Goal: Transaction & Acquisition: Purchase product/service

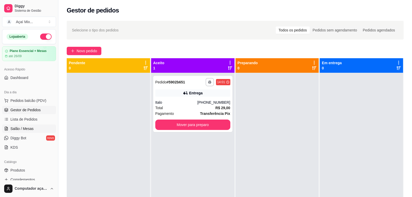
click at [25, 128] on span "Salão / Mesas" at bounding box center [21, 128] width 23 height 5
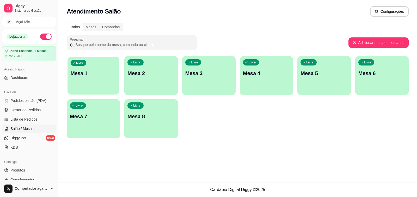
click at [73, 84] on div "Livre Mesa 1" at bounding box center [93, 73] width 52 height 32
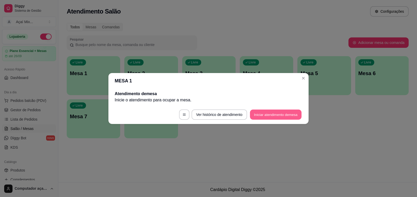
click at [262, 115] on button "Iniciar atendimento de mesa" at bounding box center [276, 115] width 52 height 10
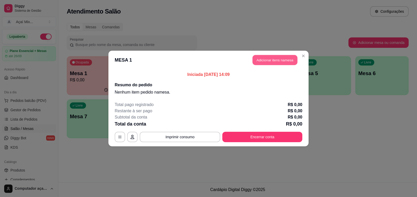
click at [262, 57] on button "Adicionar itens na mesa" at bounding box center [274, 60] width 45 height 10
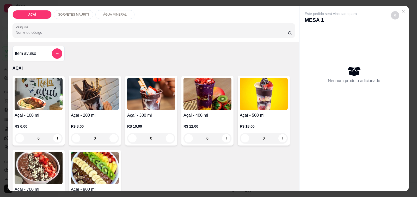
click at [98, 128] on div "R$ 8,00 0" at bounding box center [95, 134] width 48 height 20
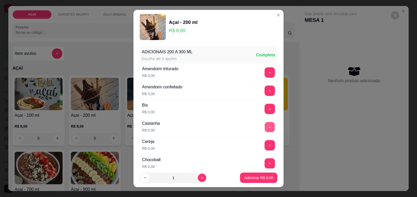
click at [265, 129] on button "+" at bounding box center [270, 127] width 10 height 10
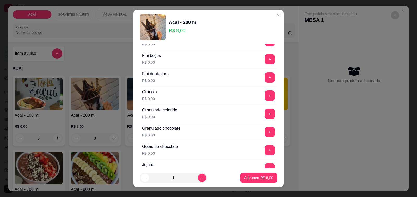
scroll to position [391, 0]
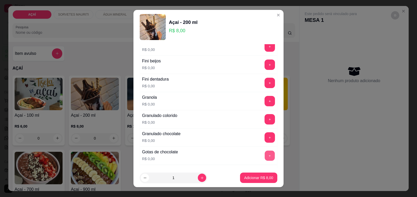
click at [265, 159] on button "+" at bounding box center [270, 156] width 10 height 10
click at [266, 174] on button "Adicionar R$ 8,00" at bounding box center [258, 178] width 36 height 10
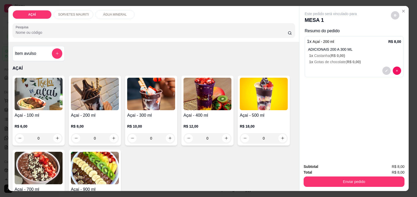
click at [76, 106] on img at bounding box center [95, 94] width 48 height 33
click at [326, 53] on p "1 x Castanha ( R$ 0,00 )" at bounding box center [355, 55] width 92 height 5
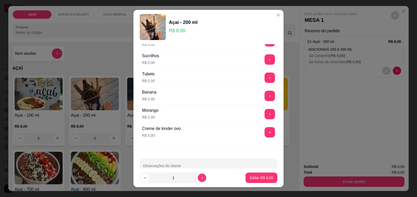
scroll to position [619, 0]
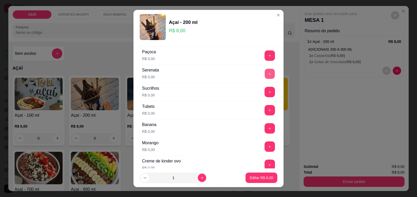
click at [265, 76] on button "+" at bounding box center [270, 74] width 10 height 10
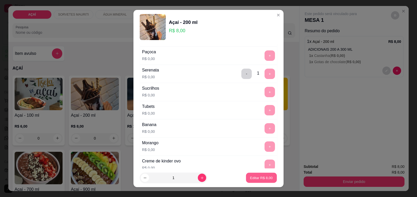
click at [260, 176] on p "Editar R$ 8,00" at bounding box center [261, 178] width 23 height 5
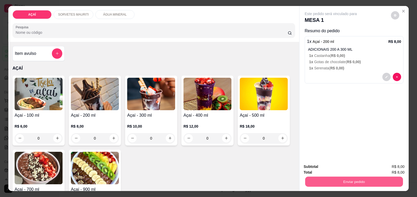
click at [377, 182] on button "Enviar pedido" at bounding box center [354, 182] width 98 height 10
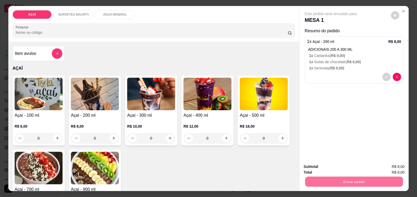
click at [347, 169] on button "Não registrar e enviar pedido" at bounding box center [336, 167] width 53 height 10
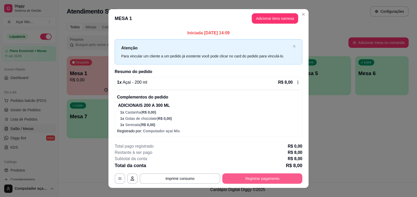
click at [230, 179] on button "Registrar pagamento" at bounding box center [262, 179] width 80 height 10
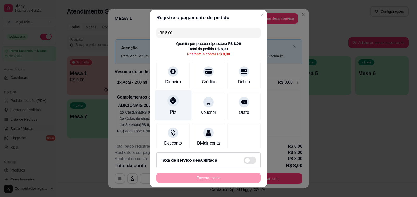
click at [172, 102] on icon at bounding box center [173, 100] width 7 height 7
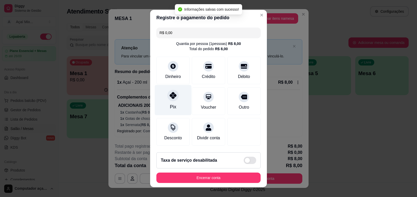
type input "R$ 0,00"
click at [171, 95] on icon at bounding box center [173, 95] width 7 height 7
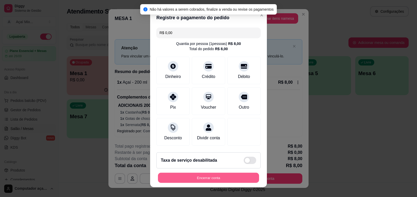
click at [183, 173] on button "Encerrar conta" at bounding box center [208, 178] width 101 height 10
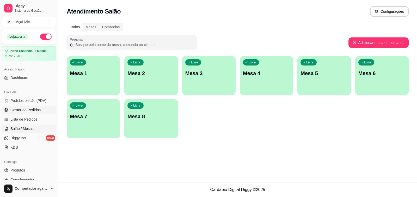
click at [21, 110] on span "Gestor de Pedidos" at bounding box center [25, 110] width 30 height 5
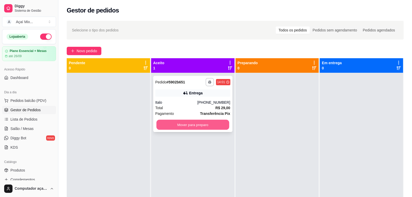
click at [202, 124] on button "Mover para preparo" at bounding box center [192, 125] width 73 height 10
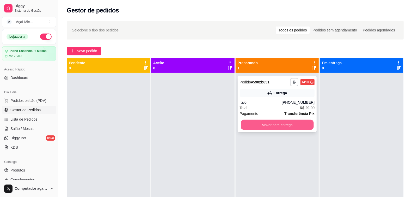
click at [262, 122] on button "Mover para entrega" at bounding box center [277, 125] width 73 height 10
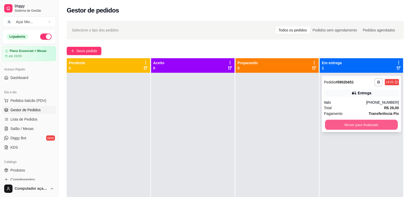
click at [348, 127] on button "Mover para finalizado" at bounding box center [361, 125] width 73 height 10
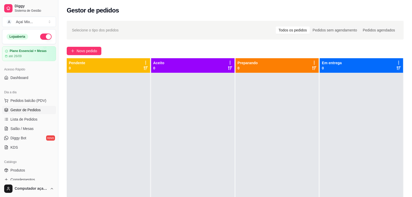
click at [110, 65] on div "Pendente 0" at bounding box center [108, 65] width 79 height 10
click at [79, 50] on span "Novo pedido" at bounding box center [87, 51] width 21 height 6
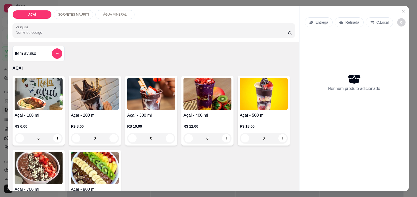
click at [103, 114] on h4 "Açaí - 200 ml" at bounding box center [95, 116] width 48 height 6
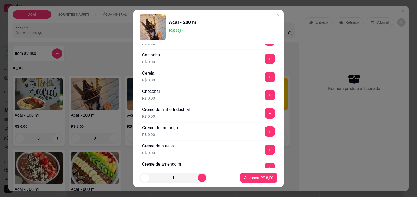
scroll to position [98, 0]
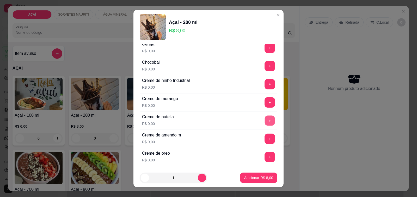
click at [265, 121] on button "+" at bounding box center [270, 121] width 10 height 10
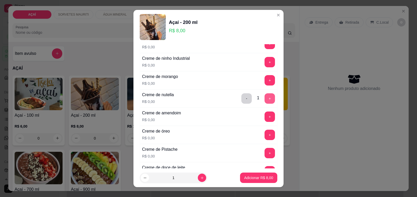
scroll to position [130, 0]
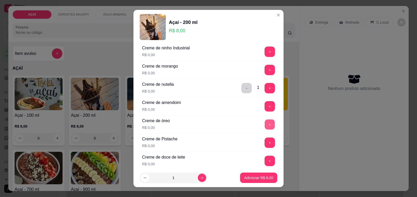
click at [265, 127] on button "+" at bounding box center [270, 125] width 10 height 10
click at [265, 108] on button "+" at bounding box center [270, 107] width 10 height 10
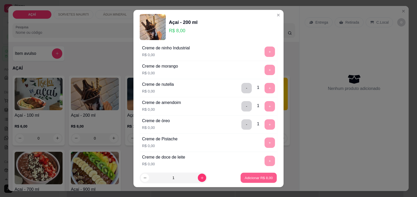
click at [255, 175] on button "Adicionar R$ 8,00" at bounding box center [258, 178] width 36 height 10
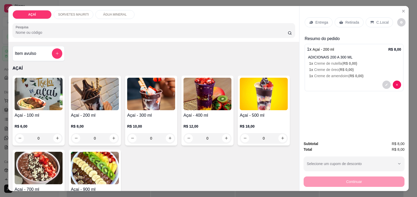
click at [326, 177] on div "Continuar" at bounding box center [353, 182] width 101 height 12
click at [315, 17] on div "Entrega" at bounding box center [318, 22] width 28 height 10
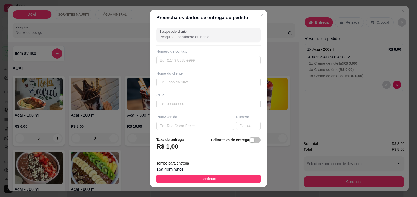
click at [189, 53] on div "Número de contato" at bounding box center [208, 51] width 104 height 5
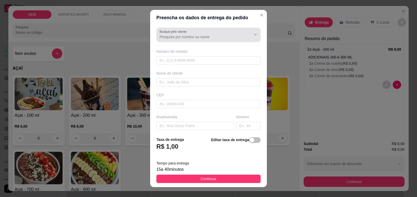
click at [192, 33] on div at bounding box center [208, 35] width 98 height 10
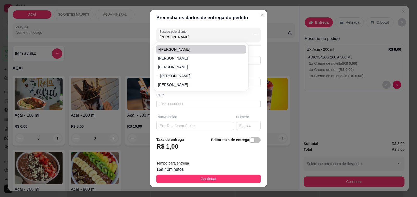
click at [183, 46] on li "~[PERSON_NAME]" at bounding box center [201, 49] width 90 height 8
type input "~[PERSON_NAME]"
type input "82014338"
type input "~[PERSON_NAME]"
type input "5752000000000"
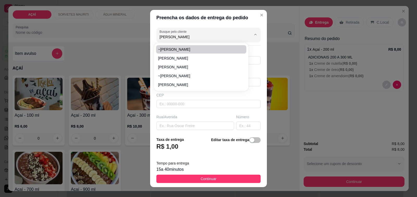
type input "Maravilha"
type input "Entregar na casa de [PERSON_NAME] descendo a antiga matança em uma estradinha d…"
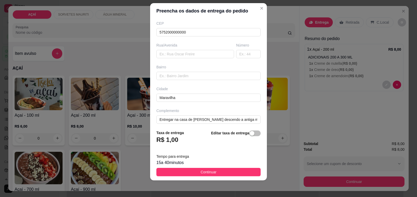
scroll to position [69, 0]
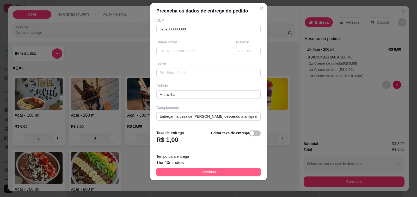
type input "~[PERSON_NAME]"
click at [201, 171] on span "Continuar" at bounding box center [209, 173] width 16 height 6
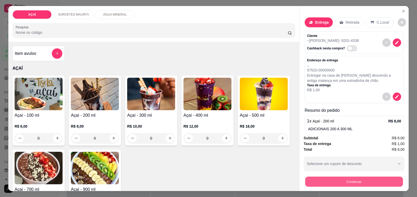
click at [323, 177] on button "Continuar" at bounding box center [354, 182] width 98 height 10
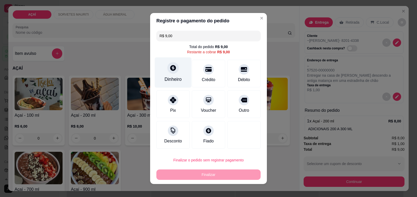
click at [167, 71] on div at bounding box center [172, 67] width 11 height 11
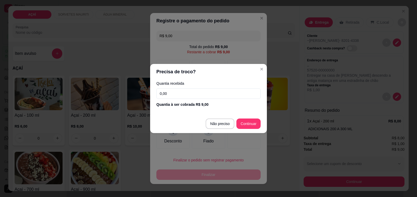
click at [192, 93] on input "0,00" at bounding box center [208, 94] width 104 height 10
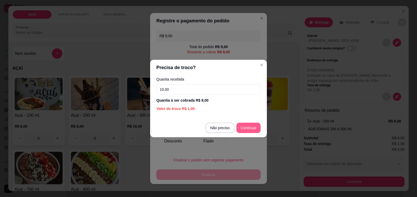
type input "10,00"
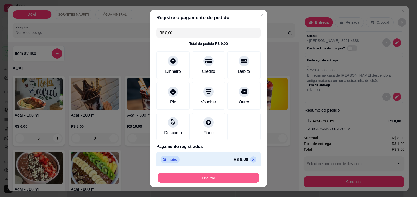
click at [234, 179] on button "Finalizar" at bounding box center [208, 178] width 101 height 10
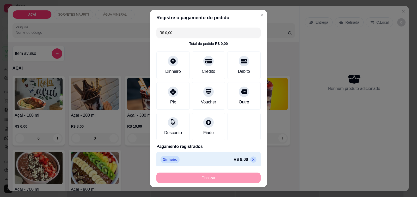
type input "-R$ 9,00"
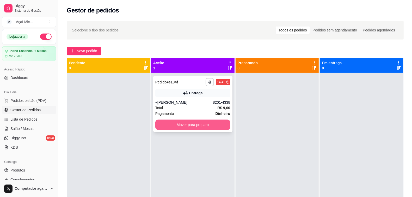
click at [175, 124] on button "Mover para preparo" at bounding box center [192, 125] width 75 height 10
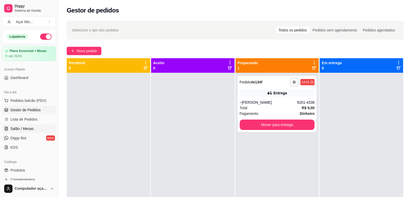
click at [32, 130] on span "Salão / Mesas" at bounding box center [21, 128] width 23 height 5
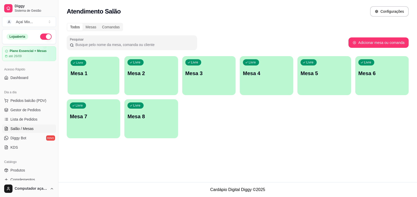
click at [83, 91] on div "button" at bounding box center [93, 92] width 52 height 6
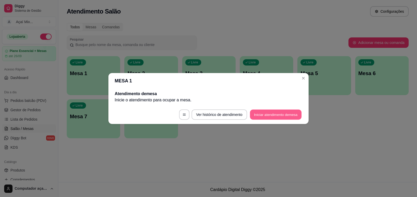
click at [285, 111] on button "Iniciar atendimento de mesa" at bounding box center [276, 115] width 52 height 10
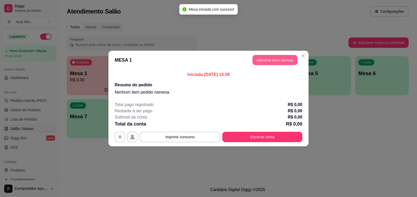
click at [279, 58] on button "Adicionar itens na mesa" at bounding box center [274, 60] width 45 height 10
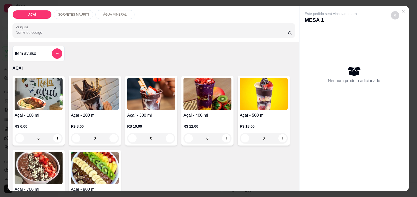
click at [166, 134] on div "0" at bounding box center [151, 138] width 48 height 10
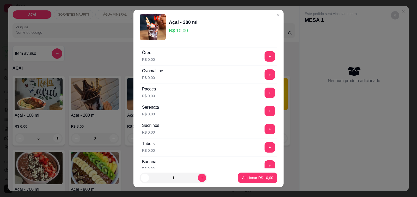
scroll to position [570, 0]
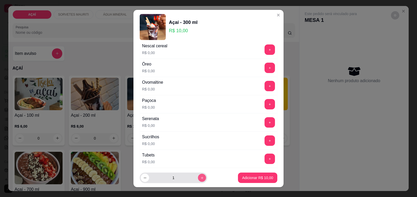
click at [200, 177] on icon "increase-product-quantity" at bounding box center [202, 178] width 4 height 4
type input "2"
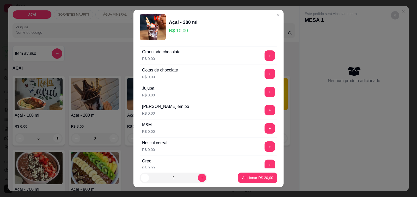
scroll to position [472, 0]
click at [265, 110] on button "+" at bounding box center [270, 111] width 10 height 10
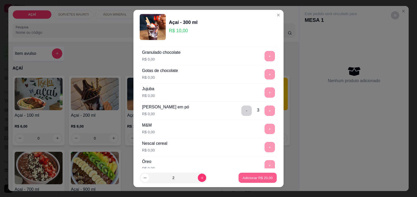
click at [247, 174] on button "Adicionar R$ 20,00" at bounding box center [257, 178] width 38 height 10
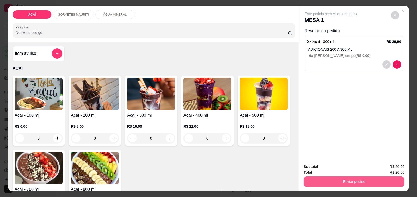
click at [317, 177] on button "Enviar pedido" at bounding box center [353, 182] width 101 height 10
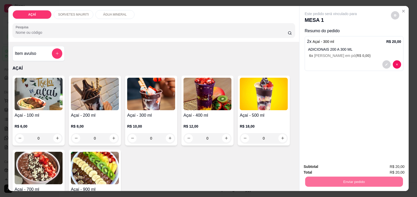
click at [354, 165] on button "Não registrar e enviar pedido" at bounding box center [336, 167] width 53 height 10
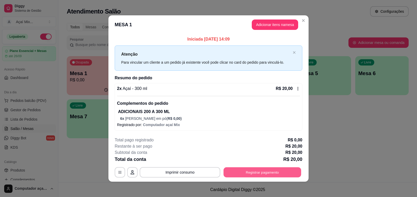
click at [248, 175] on button "Registrar pagamento" at bounding box center [262, 173] width 78 height 10
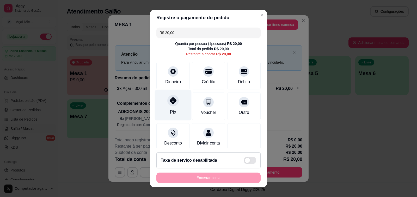
click at [170, 104] on icon at bounding box center [173, 100] width 7 height 7
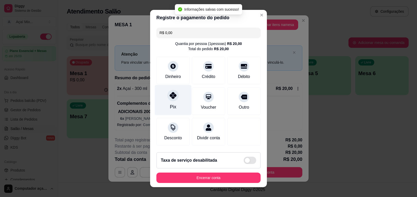
type input "R$ 0,00"
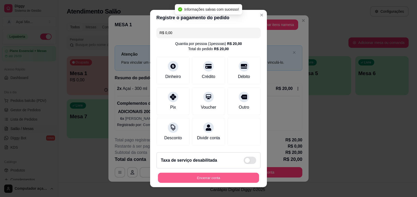
click at [207, 178] on button "Encerrar conta" at bounding box center [208, 178] width 101 height 10
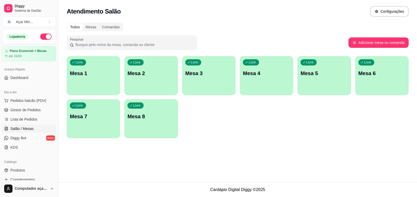
scroll to position [0, 46]
click at [35, 111] on span "Gestor de Pedidos" at bounding box center [25, 110] width 30 height 5
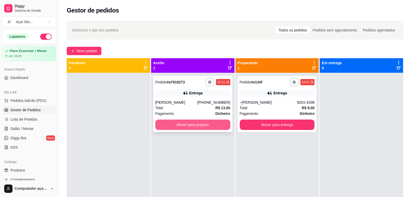
click at [202, 123] on button "Mover para preparo" at bounding box center [192, 125] width 75 height 10
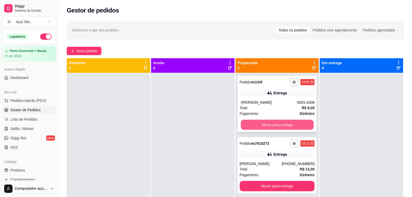
click at [260, 120] on button "Mover para entrega" at bounding box center [277, 125] width 73 height 10
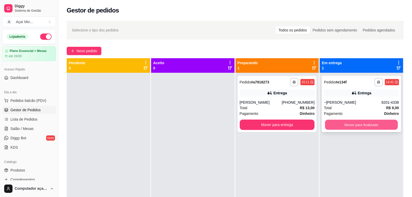
click at [351, 120] on div "Mover para finalizado" at bounding box center [361, 125] width 75 height 10
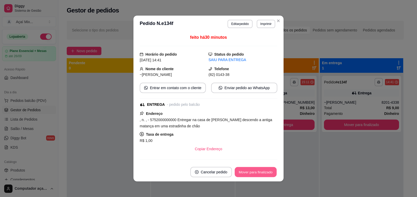
click at [266, 171] on button "Mover para finalizado" at bounding box center [256, 172] width 42 height 10
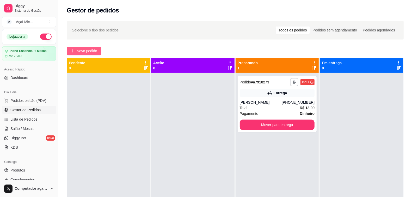
click at [97, 47] on button "Novo pedido" at bounding box center [84, 51] width 35 height 8
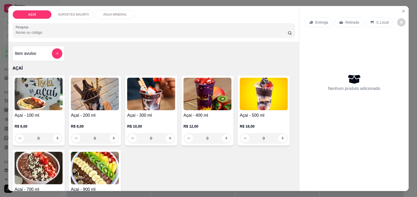
click at [205, 120] on div "R$ 12,00 0" at bounding box center [207, 131] width 48 height 25
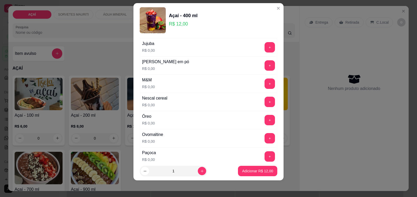
scroll to position [521, 0]
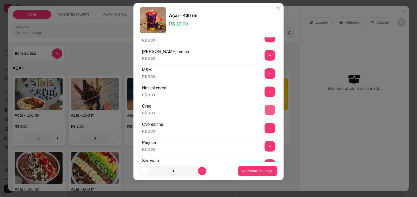
click at [265, 113] on button "+" at bounding box center [270, 110] width 10 height 10
click at [265, 132] on button "+" at bounding box center [270, 128] width 10 height 10
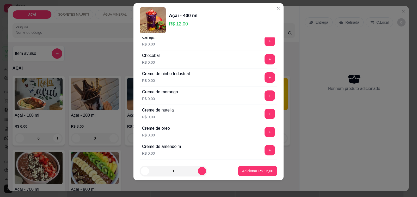
scroll to position [130, 0]
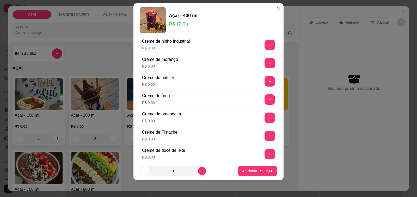
click at [260, 58] on div "Creme de morango R$ 0,00 +" at bounding box center [209, 63] width 138 height 18
click at [265, 64] on button "+" at bounding box center [270, 63] width 10 height 10
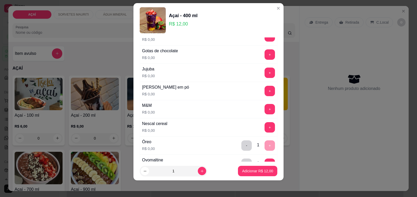
scroll to position [488, 0]
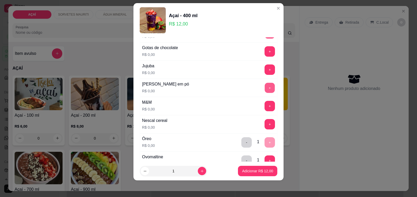
click at [265, 88] on button "+" at bounding box center [270, 88] width 10 height 10
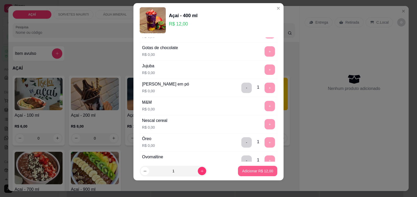
click at [262, 170] on button "Adicionar R$ 12,00" at bounding box center [257, 171] width 39 height 10
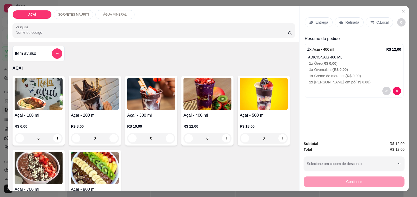
click at [318, 20] on p "Entrega" at bounding box center [321, 22] width 13 height 5
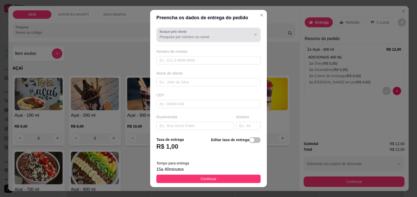
click at [189, 41] on div "Busque pelo cliente" at bounding box center [208, 35] width 104 height 15
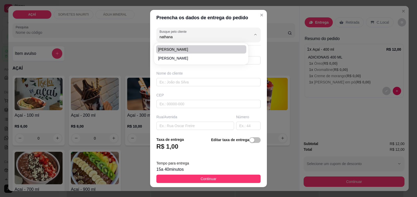
click at [184, 47] on span "[PERSON_NAME]" at bounding box center [198, 49] width 81 height 5
type input "[PERSON_NAME]"
type input "558281136918"
type input "[PERSON_NAME]"
type input "575200000"
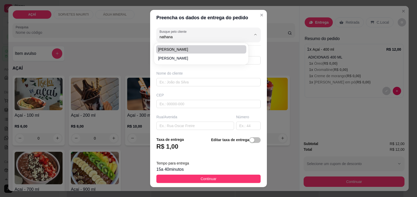
type input "Maravilha"
type input "[GEOGRAPHIC_DATA]"
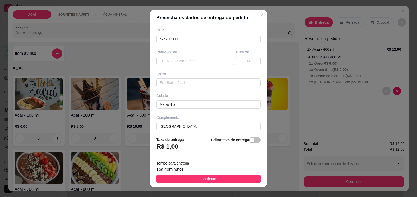
scroll to position [69, 0]
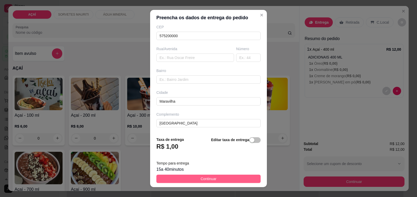
type input "[PERSON_NAME]"
click at [202, 180] on span "Continuar" at bounding box center [209, 179] width 16 height 6
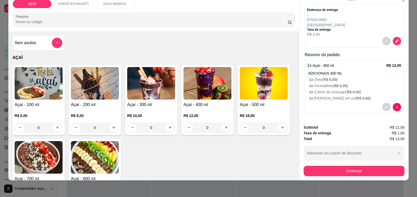
scroll to position [40, 0]
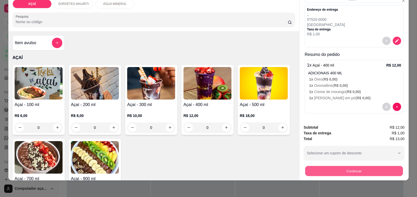
click at [369, 166] on button "Continuar" at bounding box center [354, 171] width 98 height 10
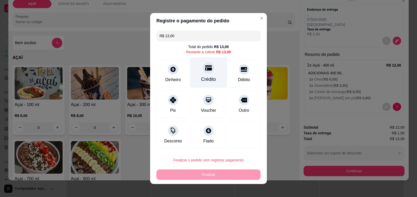
click at [205, 65] on icon at bounding box center [208, 68] width 7 height 7
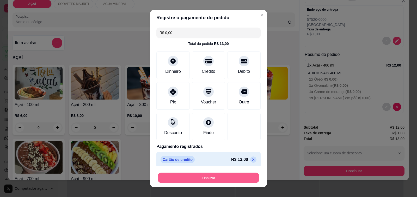
click at [191, 176] on button "Finalizar" at bounding box center [208, 178] width 101 height 10
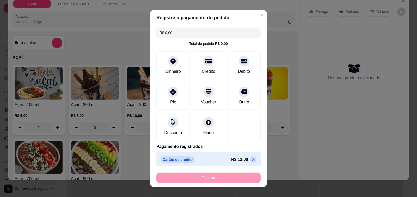
type input "-R$ 13,00"
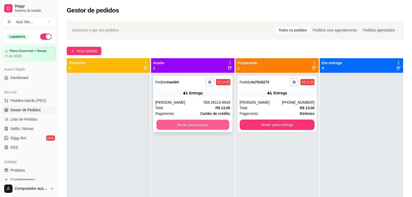
click at [196, 123] on button "Mover para preparo" at bounding box center [192, 125] width 73 height 10
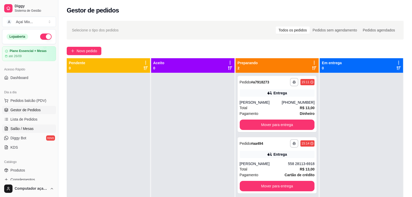
click at [26, 130] on span "Salão / Mesas" at bounding box center [21, 128] width 23 height 5
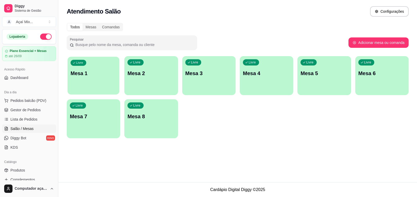
click at [86, 88] on div "Livre Mesa 1" at bounding box center [93, 73] width 52 height 32
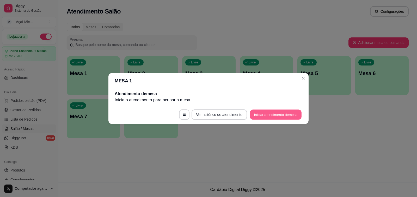
click at [265, 111] on button "Iniciar atendimento de mesa" at bounding box center [276, 115] width 52 height 10
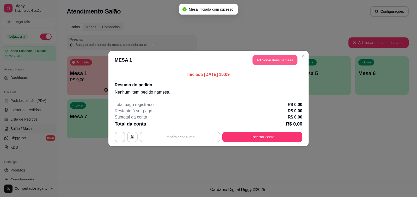
click at [287, 60] on button "Adicionar itens na mesa" at bounding box center [274, 60] width 45 height 10
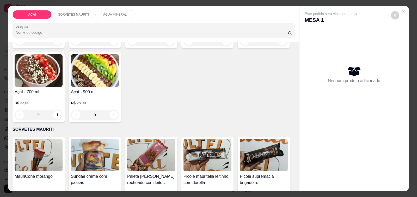
scroll to position [130, 0]
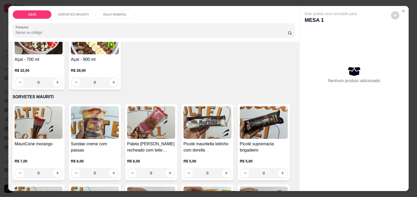
click at [265, 141] on h4 "Picolé supremacia brigadeiro" at bounding box center [264, 147] width 48 height 13
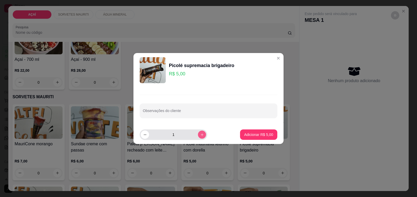
click at [200, 135] on icon "increase-product-quantity" at bounding box center [202, 135] width 4 height 4
type input "2"
click at [245, 135] on p "Adicionar R$ 10,00" at bounding box center [257, 134] width 30 height 5
type input "2"
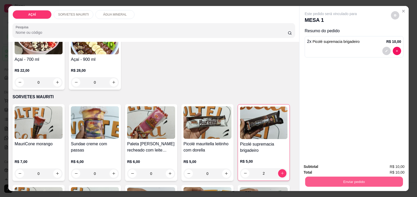
click at [358, 181] on button "Enviar pedido" at bounding box center [354, 182] width 98 height 10
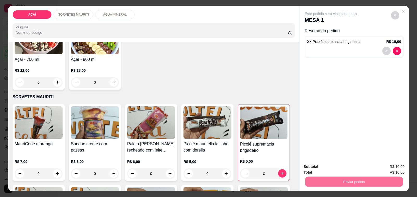
click at [345, 168] on button "Não registrar e enviar pedido" at bounding box center [336, 167] width 53 height 10
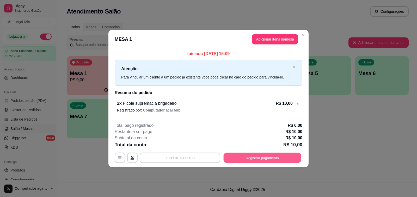
click at [274, 155] on button "Registrar pagamento" at bounding box center [262, 158] width 78 height 10
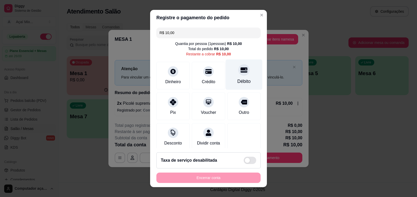
click at [240, 72] on icon at bounding box center [243, 69] width 7 height 5
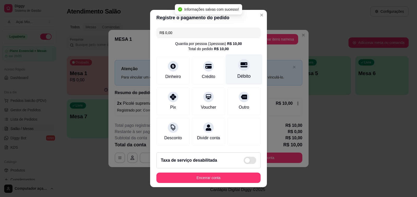
type input "R$ 0,00"
click at [238, 63] on div at bounding box center [243, 64] width 11 height 11
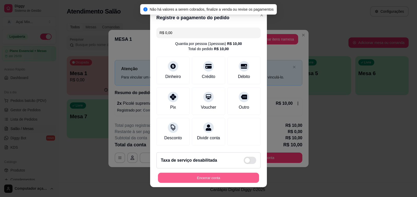
click at [235, 176] on button "Encerrar conta" at bounding box center [208, 178] width 101 height 10
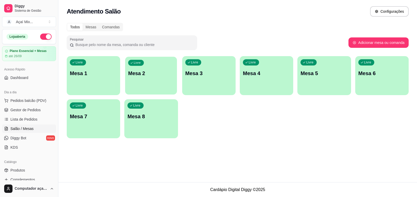
click at [130, 67] on div "Livre Mesa 2" at bounding box center [151, 73] width 52 height 32
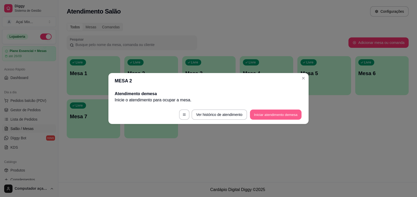
click at [267, 111] on button "Iniciar atendimento de mesa" at bounding box center [276, 115] width 52 height 10
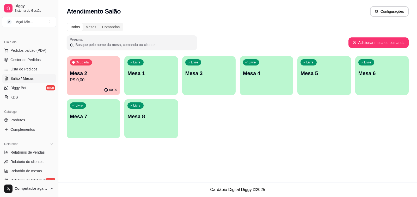
scroll to position [65, 0]
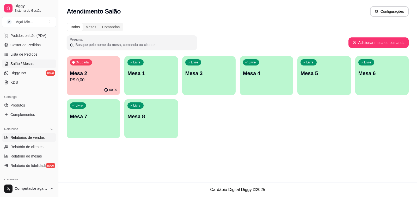
click at [34, 141] on link "Relatórios de vendas" at bounding box center [29, 138] width 54 height 8
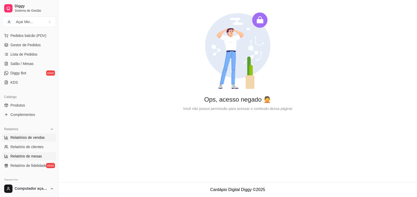
click at [36, 155] on span "Relatório de mesas" at bounding box center [26, 156] width 32 height 5
click at [39, 105] on link "Produtos" at bounding box center [29, 105] width 54 height 8
click at [38, 105] on link "Produtos" at bounding box center [29, 105] width 54 height 8
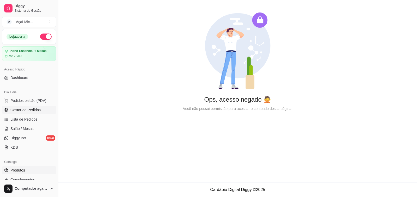
click at [40, 110] on link "Gestor de Pedidos" at bounding box center [29, 110] width 54 height 8
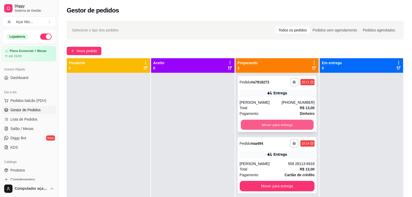
click at [264, 123] on button "Mover para entrega" at bounding box center [277, 125] width 73 height 10
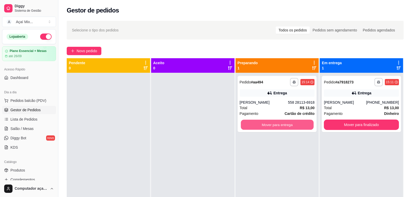
click at [264, 123] on button "Mover para entrega" at bounding box center [277, 125] width 73 height 10
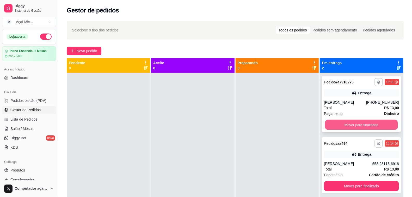
click at [364, 126] on button "Mover para finalizado" at bounding box center [361, 125] width 73 height 10
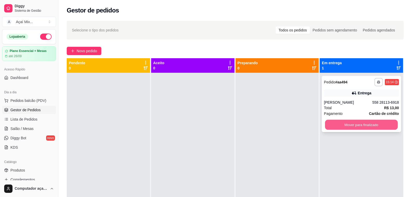
click at [361, 128] on button "Mover para finalizado" at bounding box center [361, 125] width 73 height 10
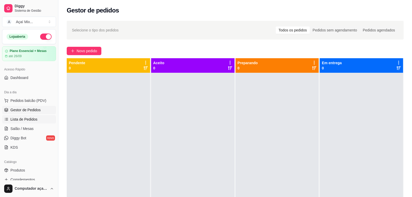
click at [47, 122] on link "Lista de Pedidos" at bounding box center [29, 119] width 54 height 8
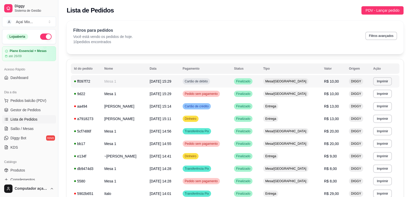
click at [231, 79] on td "Cartão de débito" at bounding box center [204, 81] width 51 height 13
click at [24, 126] on link "Salão / Mesas" at bounding box center [29, 129] width 54 height 8
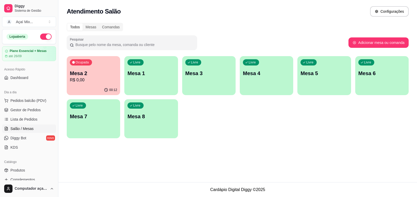
click at [146, 77] on div "Livre Mesa 1" at bounding box center [150, 72] width 53 height 33
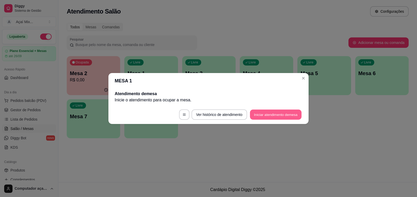
click at [277, 116] on button "Iniciar atendimento de mesa" at bounding box center [276, 115] width 52 height 10
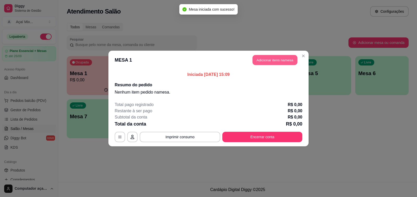
click at [282, 62] on button "Adicionar itens na mesa" at bounding box center [274, 60] width 45 height 10
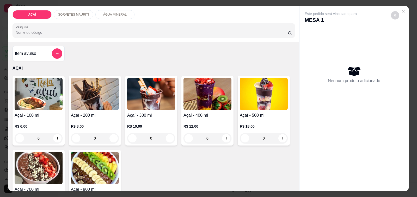
click at [55, 136] on div "0" at bounding box center [39, 138] width 48 height 10
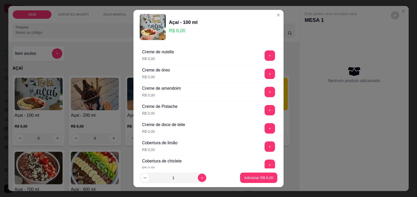
scroll to position [130, 0]
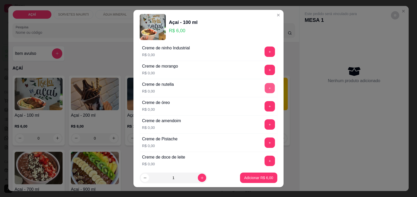
click at [265, 92] on button "+" at bounding box center [270, 88] width 10 height 10
click at [265, 54] on button "+" at bounding box center [270, 52] width 10 height 10
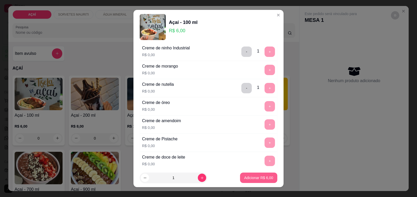
click at [249, 175] on button "Adicionar R$ 6,00" at bounding box center [258, 178] width 37 height 10
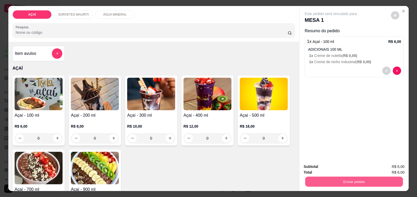
click at [310, 180] on button "Enviar pedido" at bounding box center [354, 182] width 98 height 10
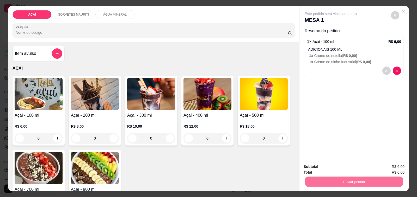
click at [315, 168] on button "Não registrar e enviar pedido" at bounding box center [336, 167] width 54 height 10
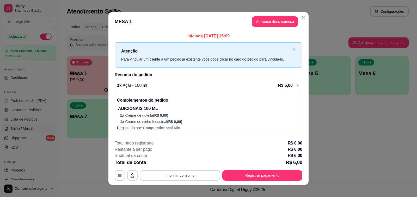
click at [292, 85] on div "R$ 6,00" at bounding box center [289, 86] width 22 height 6
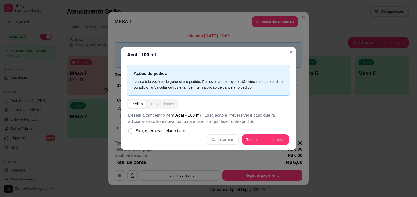
click at [153, 103] on div "Editar clientes" at bounding box center [162, 104] width 23 height 5
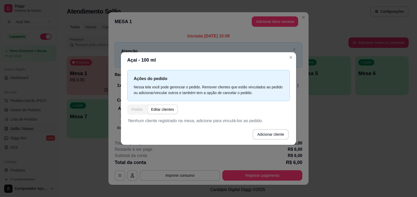
click at [142, 107] on div "Pedido" at bounding box center [136, 109] width 11 height 5
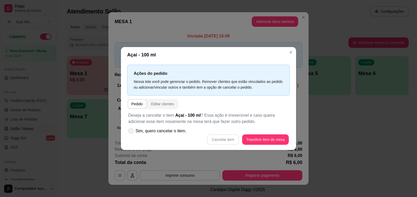
click at [181, 132] on span "Sim, quero cancelar o item." at bounding box center [160, 131] width 51 height 6
click at [131, 132] on input "Sim, quero cancelar o item." at bounding box center [129, 133] width 3 height 3
checkbox input "true"
click at [214, 140] on button "Cancelar item" at bounding box center [222, 140] width 31 height 10
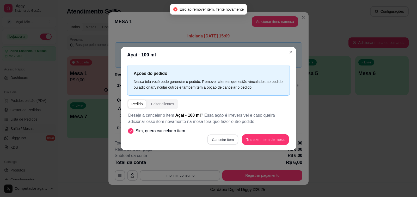
click at [216, 140] on button "Cancelar item" at bounding box center [222, 140] width 31 height 10
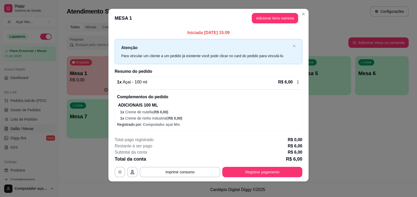
scroll to position [4, 0]
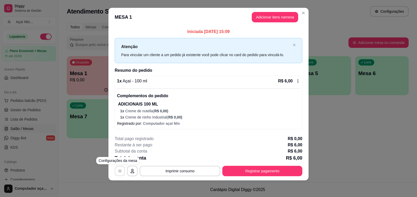
click at [119, 171] on button "button" at bounding box center [120, 171] width 10 height 10
click at [300, 8] on header "MESA 1 Adicionar itens na mesa" at bounding box center [208, 17] width 200 height 19
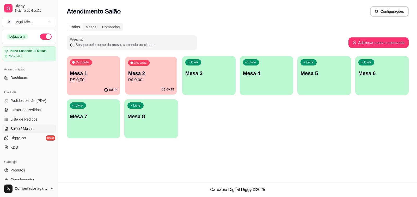
click at [145, 80] on p "R$ 0,00" at bounding box center [151, 80] width 46 height 6
click at [109, 81] on p "R$ 0,00" at bounding box center [94, 80] width 46 height 6
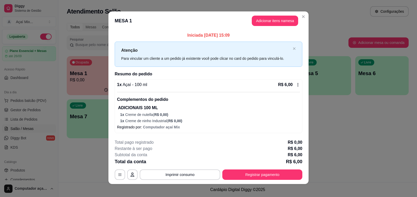
scroll to position [0, 0]
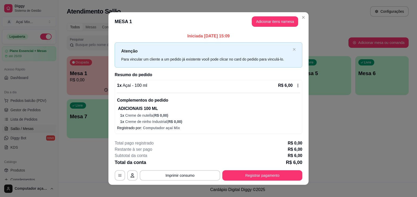
click at [296, 88] on icon at bounding box center [298, 86] width 4 height 4
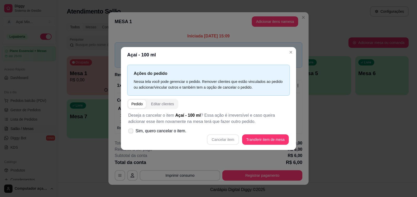
click at [181, 132] on span "Sim, quero cancelar o item." at bounding box center [160, 131] width 51 height 6
click at [131, 132] on input "Sim, quero cancelar o item." at bounding box center [129, 133] width 3 height 3
checkbox input "true"
click at [226, 139] on button "Cancelar item" at bounding box center [222, 140] width 31 height 10
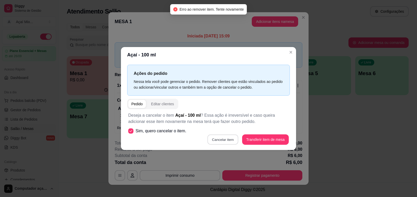
click at [226, 139] on button "Cancelar item" at bounding box center [222, 140] width 31 height 10
click at [226, 138] on div "Cancelar item Transferir item de mesa" at bounding box center [208, 140] width 160 height 10
click at [226, 137] on button "Cancelar item" at bounding box center [222, 140] width 31 height 10
click at [226, 136] on div "Cancelar item Transferir item de mesa" at bounding box center [208, 140] width 160 height 10
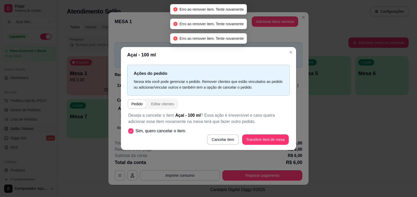
click at [220, 133] on div "Deseja a cancelar o item Açaí - 100 ml ? Essa ação é irreversível e caso queira…" at bounding box center [208, 128] width 163 height 39
click at [219, 132] on div "Deseja a cancelar o item Açaí - 100 ml ? Essa ação é irreversível e caso queira…" at bounding box center [208, 128] width 163 height 39
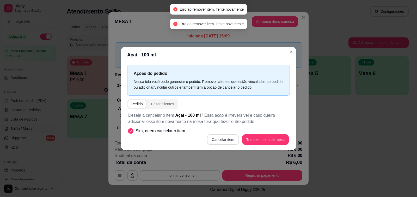
drag, startPoint x: 219, startPoint y: 132, endPoint x: 222, endPoint y: 141, distance: 8.9
click at [222, 141] on div "Deseja a cancelar o item Açaí - 100 ml ? Essa ação é irreversível e caso queira…" at bounding box center [208, 128] width 163 height 39
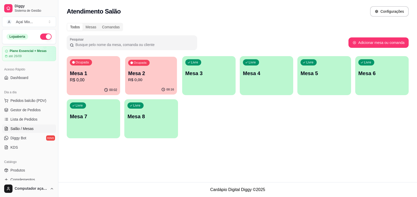
click at [158, 70] on p "Mesa 2" at bounding box center [151, 73] width 46 height 7
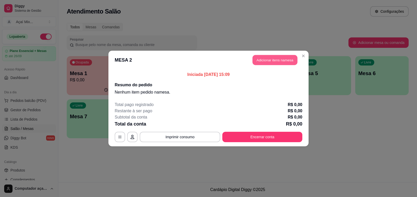
click at [265, 61] on button "Adicionar itens na mesa" at bounding box center [274, 60] width 45 height 10
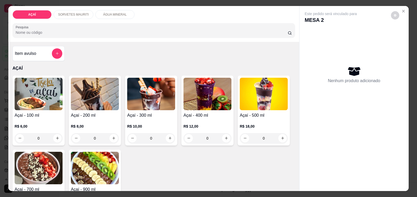
click at [106, 113] on h4 "Açaí - 200 ml" at bounding box center [95, 116] width 48 height 6
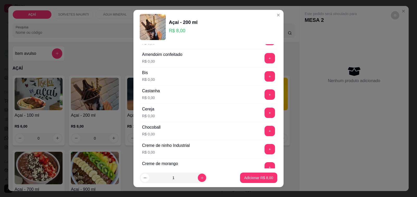
scroll to position [65, 0]
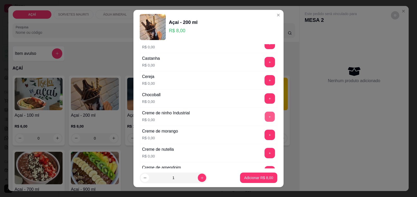
click at [265, 115] on button "+" at bounding box center [270, 117] width 10 height 10
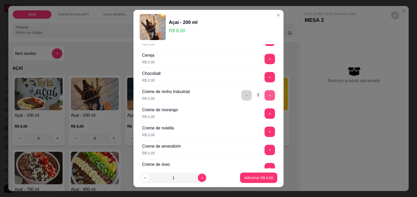
scroll to position [98, 0]
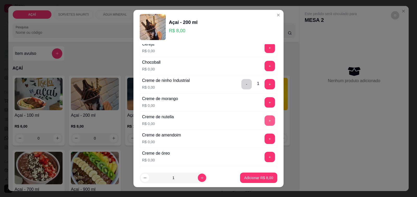
click at [264, 124] on button "+" at bounding box center [269, 121] width 10 height 10
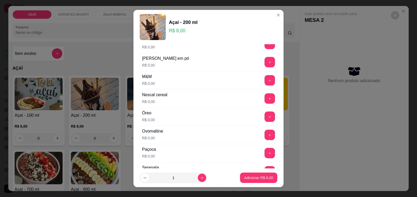
scroll to position [553, 0]
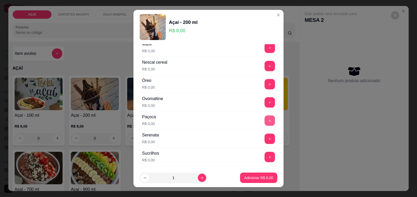
click at [264, 122] on button "+" at bounding box center [269, 121] width 10 height 10
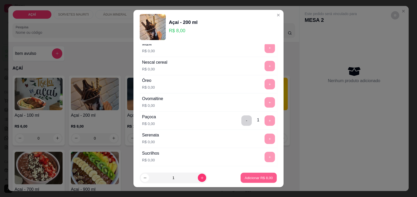
click at [256, 176] on p "Adicionar R$ 8,00" at bounding box center [258, 178] width 28 height 5
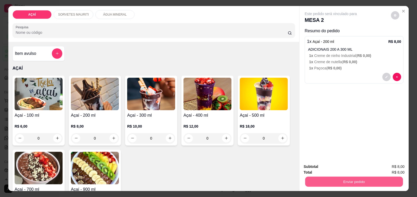
click at [331, 181] on button "Enviar pedido" at bounding box center [354, 182] width 98 height 10
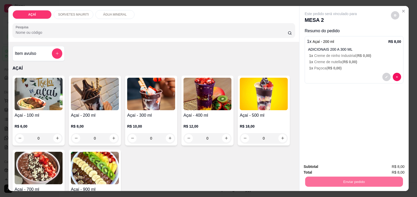
click at [356, 164] on button "Não registrar e enviar pedido" at bounding box center [336, 167] width 54 height 10
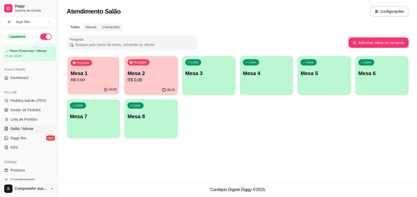
click at [95, 70] on div "Ocupada Mesa 1 R$ 0,00" at bounding box center [93, 71] width 52 height 28
click at [206, 70] on div "Livre Mesa 3" at bounding box center [209, 73] width 52 height 32
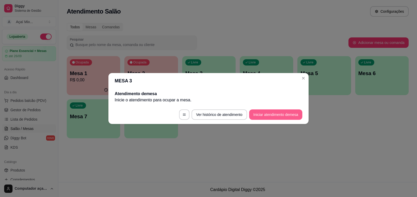
click at [271, 114] on button "Iniciar atendimento de mesa" at bounding box center [275, 115] width 53 height 10
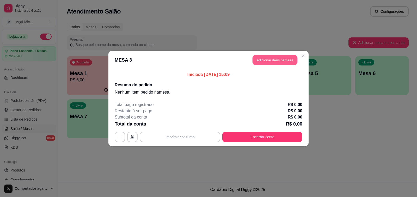
click at [266, 59] on button "Adicionar itens na mesa" at bounding box center [274, 60] width 45 height 10
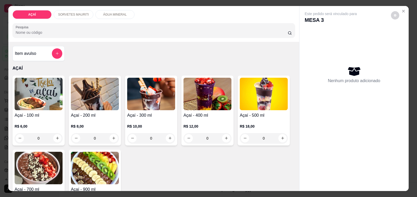
click at [157, 107] on img at bounding box center [151, 94] width 48 height 33
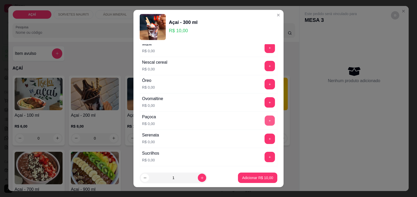
click at [265, 123] on button "+" at bounding box center [270, 121] width 10 height 10
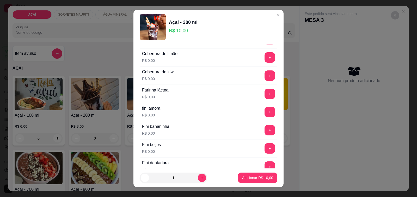
scroll to position [293, 0]
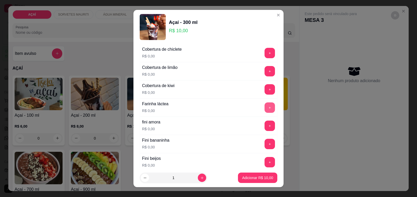
click at [264, 111] on button "+" at bounding box center [269, 108] width 10 height 10
click at [255, 179] on p "Adicionar R$ 10,00" at bounding box center [257, 178] width 30 height 5
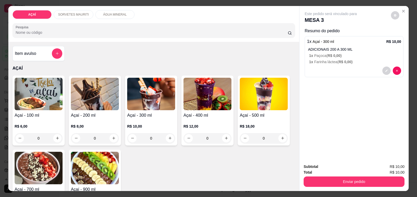
click at [369, 176] on div "Enviar pedido" at bounding box center [353, 182] width 101 height 12
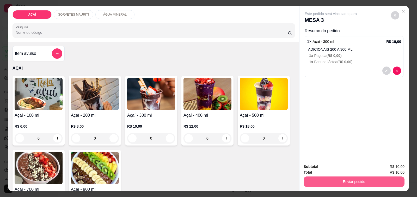
click at [343, 179] on button "Enviar pedido" at bounding box center [353, 182] width 101 height 10
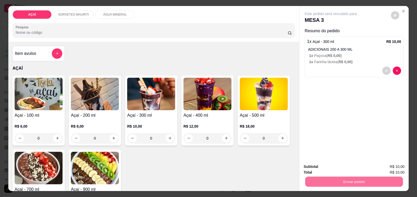
click at [334, 167] on button "Não registrar e enviar pedido" at bounding box center [336, 167] width 53 height 10
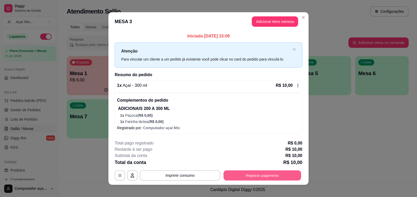
click at [256, 181] on button "Registrar pagamento" at bounding box center [262, 176] width 78 height 10
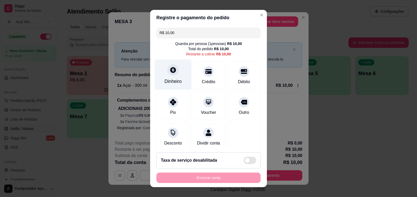
click at [170, 72] on icon at bounding box center [173, 70] width 6 height 6
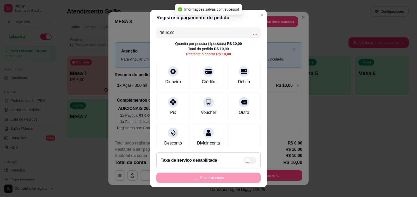
type input "R$ 0,00"
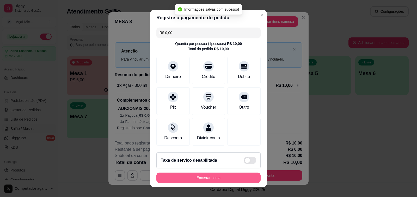
click at [211, 179] on button "Encerrar conta" at bounding box center [208, 178] width 104 height 10
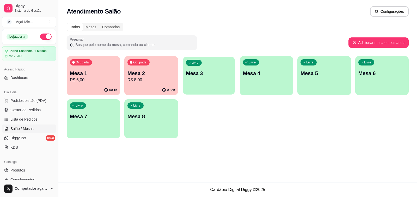
click at [194, 84] on div "Livre Mesa 3" at bounding box center [209, 73] width 52 height 32
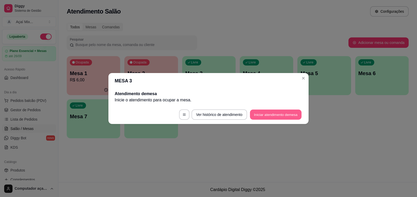
click at [270, 113] on button "Iniciar atendimento de mesa" at bounding box center [276, 115] width 52 height 10
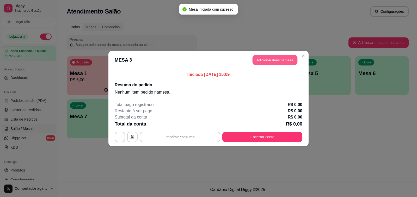
click at [285, 58] on button "Adicionar itens na mesa" at bounding box center [274, 60] width 45 height 10
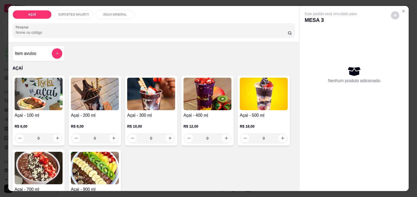
click at [105, 89] on img at bounding box center [95, 94] width 48 height 33
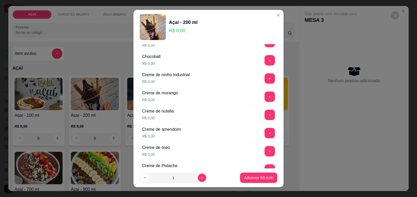
scroll to position [98, 0]
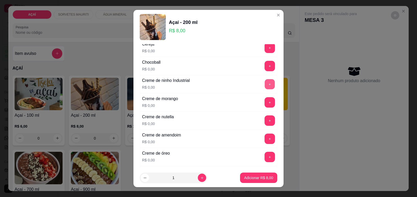
click at [265, 89] on button "+" at bounding box center [270, 84] width 10 height 10
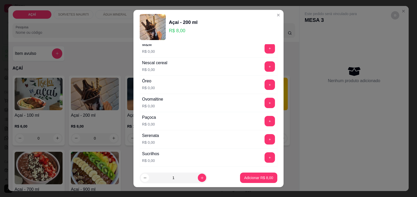
scroll to position [553, 0]
click at [265, 103] on button "+" at bounding box center [270, 103] width 10 height 10
click at [264, 105] on button "+" at bounding box center [269, 102] width 10 height 10
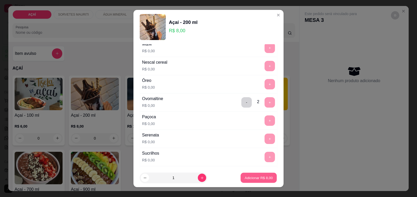
click at [257, 177] on p "Adicionar R$ 8,00" at bounding box center [258, 178] width 28 height 5
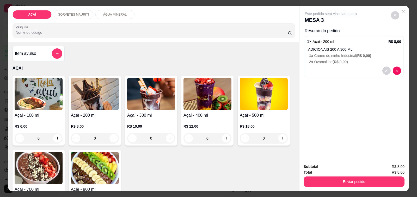
click at [109, 119] on div "R$ 8,00 0" at bounding box center [95, 131] width 48 height 25
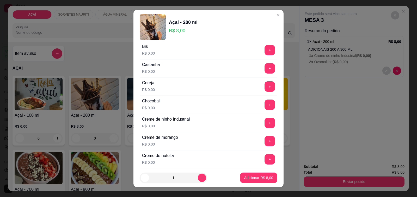
scroll to position [65, 0]
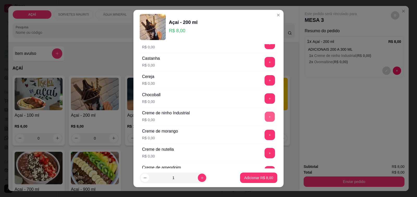
click at [265, 118] on button "+" at bounding box center [270, 117] width 10 height 10
click at [265, 97] on button "+" at bounding box center [270, 99] width 10 height 10
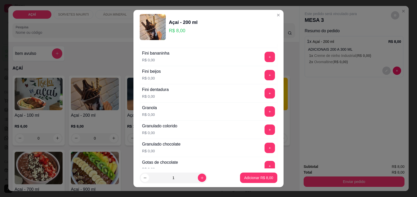
scroll to position [391, 0]
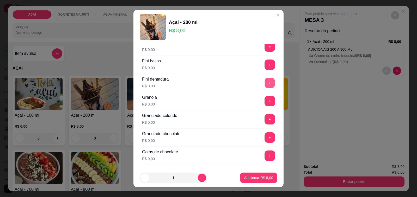
click at [265, 83] on button "+" at bounding box center [270, 83] width 10 height 10
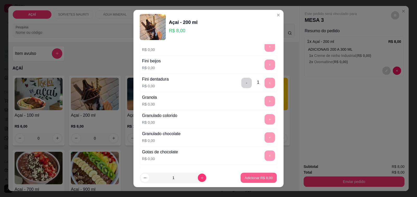
click at [250, 177] on p "Adicionar R$ 8,00" at bounding box center [258, 178] width 28 height 5
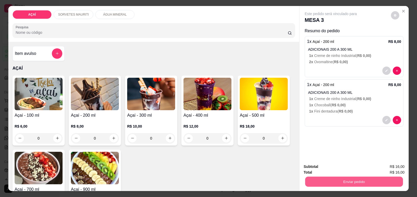
click at [336, 177] on button "Enviar pedido" at bounding box center [354, 182] width 98 height 10
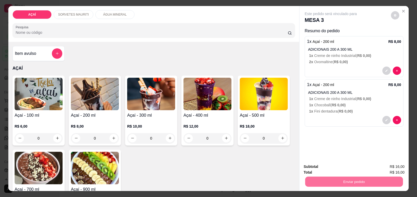
click at [335, 166] on button "Não registrar e enviar pedido" at bounding box center [336, 167] width 53 height 10
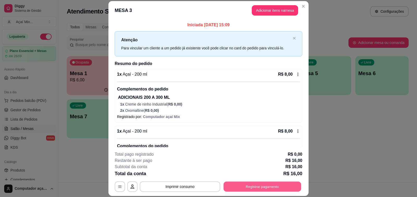
click at [272, 183] on button "Registrar pagamento" at bounding box center [262, 187] width 78 height 10
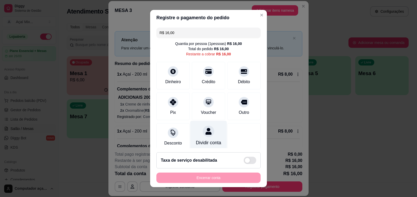
click at [213, 129] on div "Dividir conta" at bounding box center [208, 136] width 37 height 30
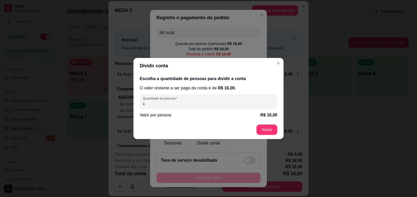
click at [221, 103] on input "1" at bounding box center [208, 103] width 131 height 5
type input "2"
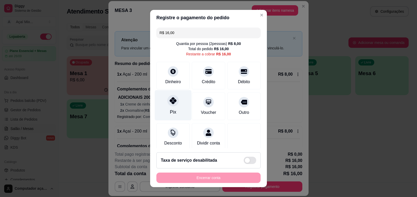
click at [173, 104] on div at bounding box center [172, 100] width 11 height 11
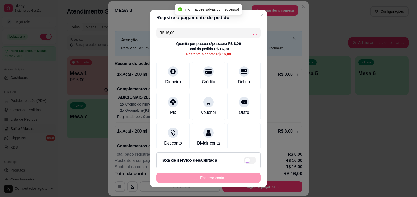
type input "R$ 0,00"
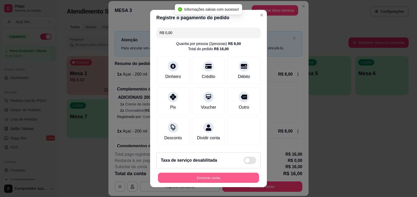
click at [198, 173] on button "Encerrar conta" at bounding box center [208, 178] width 101 height 10
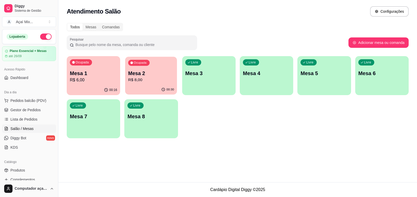
click at [170, 68] on div "Ocupada Mesa 2 R$ 8,00" at bounding box center [151, 71] width 52 height 28
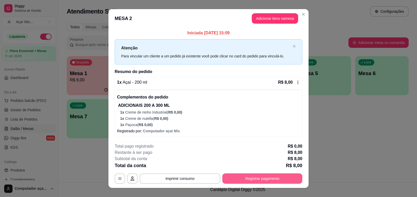
click at [246, 177] on button "Registrar pagamento" at bounding box center [262, 179] width 80 height 10
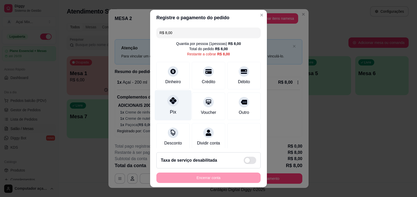
click at [171, 98] on icon at bounding box center [173, 100] width 7 height 7
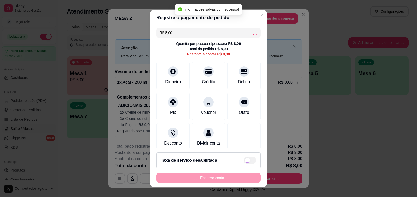
type input "R$ 0,00"
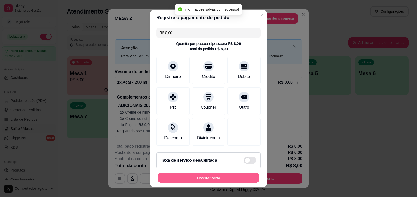
click at [181, 175] on button "Encerrar conta" at bounding box center [208, 178] width 101 height 10
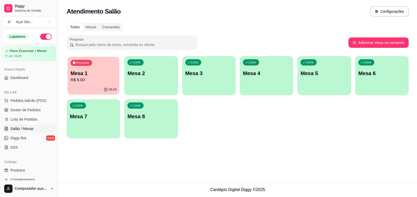
click at [98, 80] on p "R$ 6,00" at bounding box center [94, 80] width 46 height 6
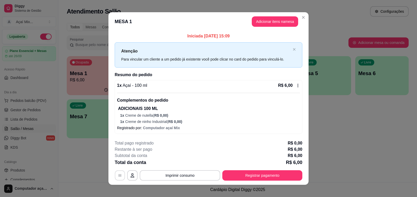
click at [121, 176] on button "button" at bounding box center [120, 176] width 10 height 10
click at [297, 89] on div "1 x Açaí - 100 ml R$ 6,00 Complementos do pedido ADICIONAIS 100 ML 1 x Creme de…" at bounding box center [208, 104] width 183 height 42
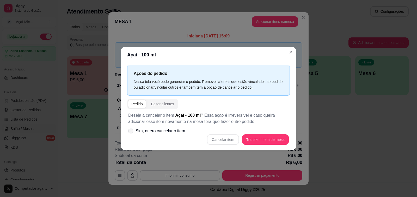
click at [171, 133] on span "Sim, quero cancelar o item." at bounding box center [160, 131] width 51 height 6
click at [131, 133] on input "Sim, quero cancelar o item." at bounding box center [129, 133] width 3 height 3
checkbox input "true"
click at [223, 139] on button "Cancelar item" at bounding box center [222, 140] width 31 height 10
click at [211, 139] on button "Cancelar item" at bounding box center [223, 140] width 32 height 10
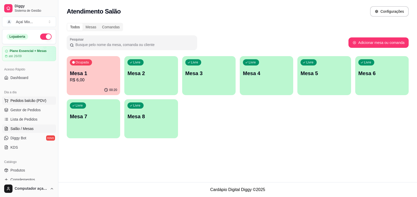
click at [39, 97] on button "Pedidos balcão (PDV)" at bounding box center [29, 101] width 54 height 8
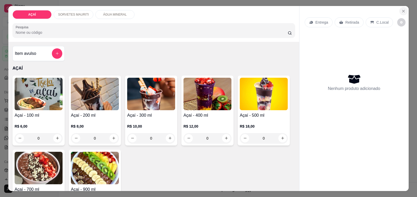
click at [399, 7] on button "Close" at bounding box center [403, 11] width 8 height 8
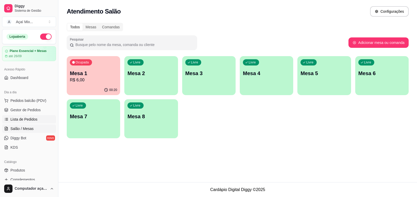
click at [25, 118] on span "Lista de Pedidos" at bounding box center [23, 119] width 27 height 5
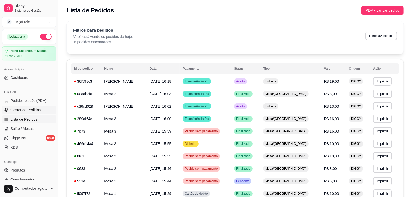
click at [39, 111] on span "Gestor de Pedidos" at bounding box center [25, 110] width 30 height 5
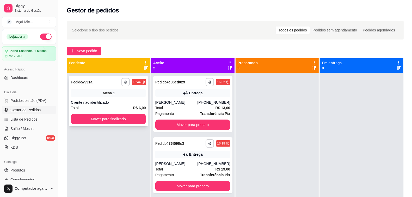
click at [132, 114] on div "**********" at bounding box center [108, 101] width 79 height 51
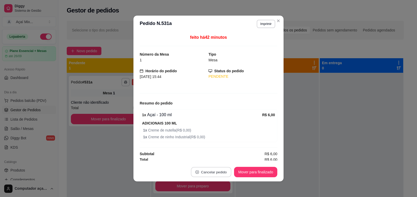
click at [219, 171] on button "Cancelar pedido" at bounding box center [211, 172] width 40 height 10
click at [223, 157] on button "Sim" at bounding box center [223, 160] width 20 height 10
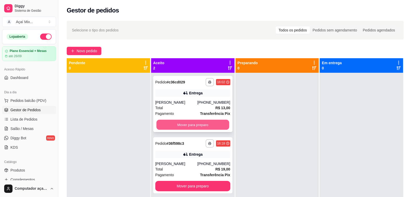
click at [206, 126] on button "Mover para preparo" at bounding box center [192, 125] width 73 height 10
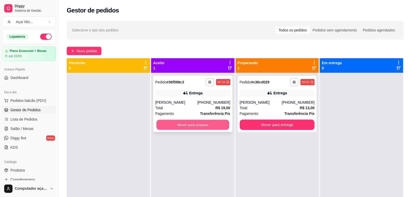
click at [206, 125] on button "Mover para preparo" at bounding box center [192, 125] width 73 height 10
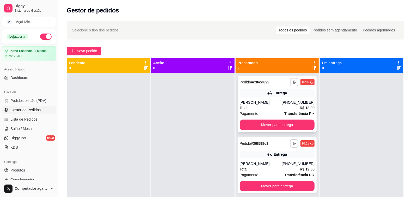
click at [271, 118] on div "**********" at bounding box center [277, 104] width 79 height 56
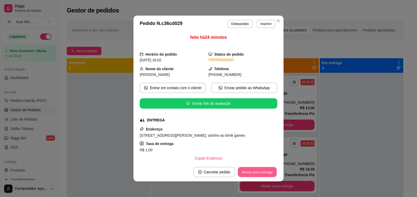
click at [250, 174] on button "Mover para entrega" at bounding box center [257, 172] width 39 height 10
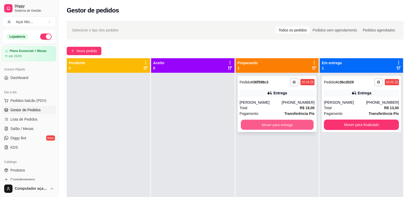
click at [271, 121] on button "Mover para entrega" at bounding box center [277, 125] width 73 height 10
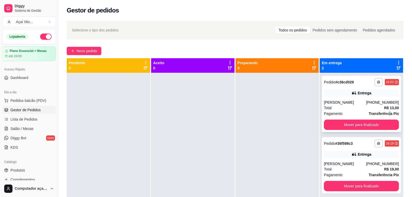
drag, startPoint x: 386, startPoint y: 116, endPoint x: 383, endPoint y: 117, distance: 2.7
click at [383, 117] on div "**********" at bounding box center [361, 104] width 79 height 56
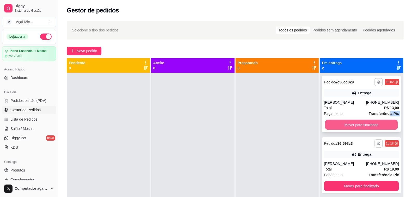
click at [377, 124] on button "Mover para finalizado" at bounding box center [361, 125] width 73 height 10
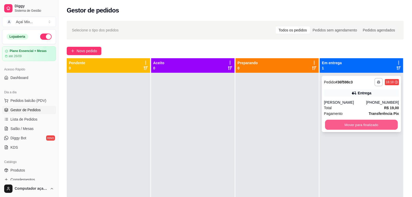
click at [371, 122] on button "Mover para finalizado" at bounding box center [361, 125] width 73 height 10
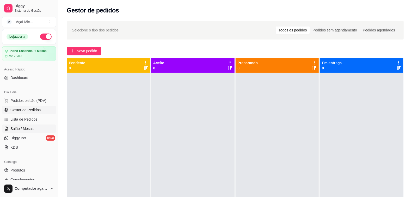
click at [41, 128] on link "Salão / Mesas" at bounding box center [29, 129] width 54 height 8
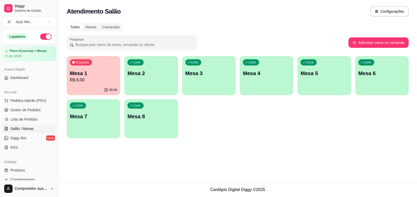
click at [148, 88] on div "Livre Mesa 2" at bounding box center [150, 72] width 53 height 33
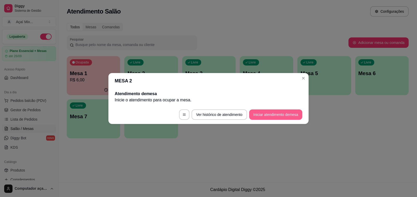
click at [264, 112] on button "Iniciar atendimento de mesa" at bounding box center [275, 115] width 53 height 10
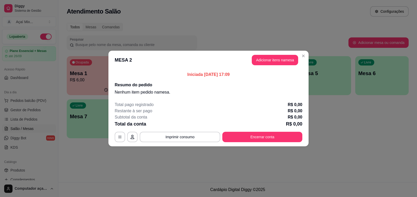
click at [277, 54] on header "MESA 2 Adicionar itens na mesa" at bounding box center [208, 60] width 200 height 19
click at [277, 61] on button "Adicionar itens na mesa" at bounding box center [275, 60] width 46 height 10
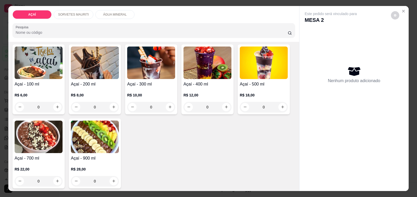
scroll to position [65, 0]
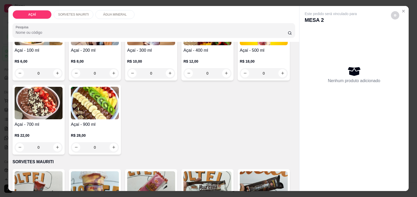
click at [89, 106] on img at bounding box center [95, 103] width 48 height 33
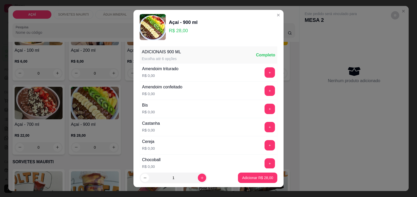
scroll to position [33, 0]
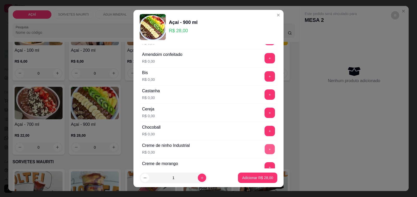
click at [265, 150] on button "+" at bounding box center [270, 150] width 10 height 10
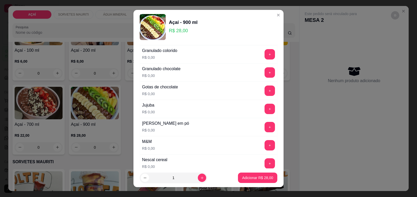
scroll to position [488, 0]
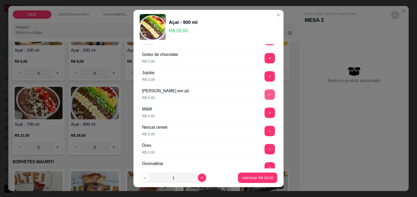
click at [264, 98] on button "+" at bounding box center [269, 95] width 10 height 10
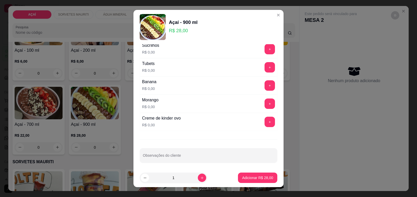
scroll to position [668, 0]
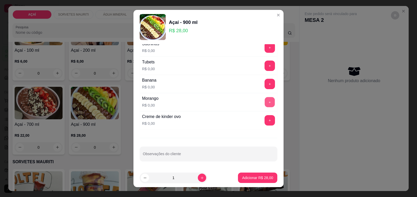
click at [265, 99] on button "+" at bounding box center [270, 102] width 10 height 10
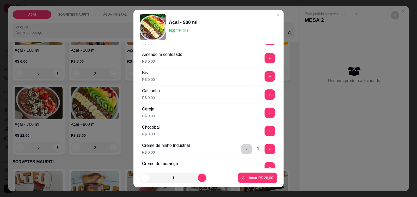
scroll to position [16, 0]
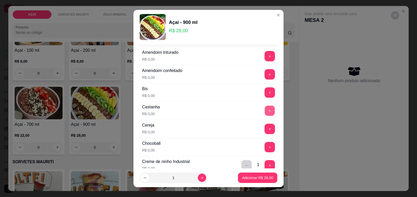
click at [265, 110] on button "+" at bounding box center [270, 111] width 10 height 10
click at [264, 124] on button "+" at bounding box center [269, 129] width 10 height 10
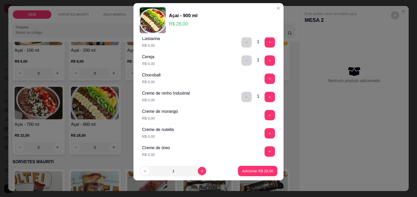
scroll to position [82, 0]
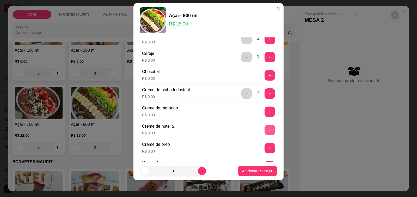
click at [264, 128] on button "+" at bounding box center [269, 130] width 10 height 10
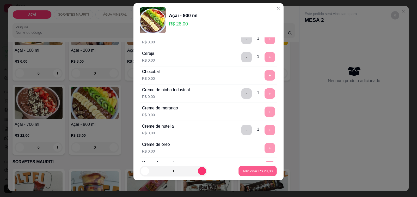
click at [266, 172] on button "Adicionar R$ 28,00" at bounding box center [257, 171] width 38 height 10
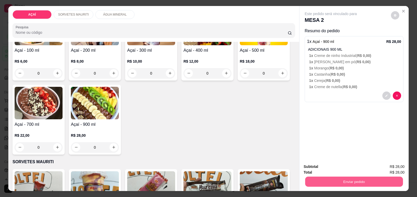
click at [313, 177] on button "Enviar pedido" at bounding box center [354, 182] width 98 height 10
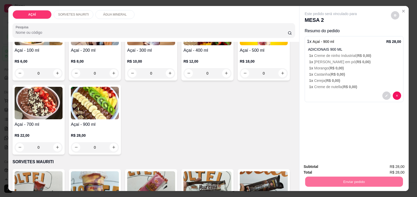
click at [319, 167] on button "Não registrar e enviar pedido" at bounding box center [336, 167] width 54 height 10
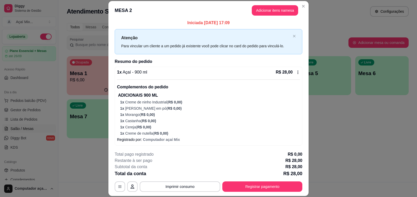
scroll to position [16, 0]
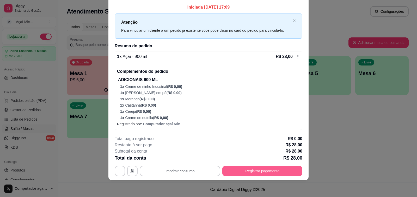
click at [255, 172] on button "Registrar pagamento" at bounding box center [262, 171] width 80 height 10
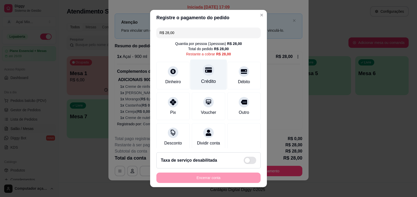
click at [207, 77] on div "Crédito" at bounding box center [208, 75] width 37 height 30
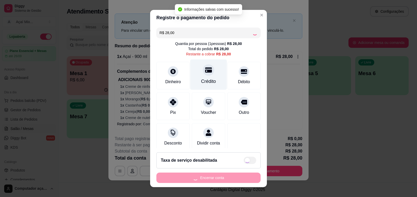
type input "R$ 0,00"
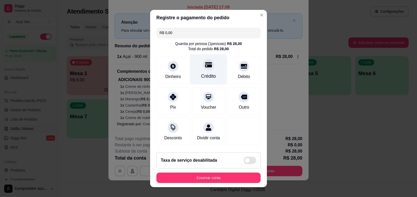
click at [200, 71] on div "Crédito" at bounding box center [208, 69] width 37 height 30
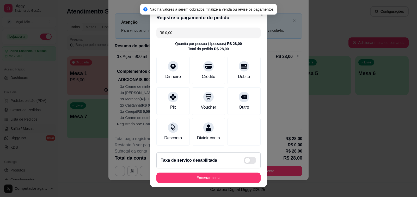
click at [239, 183] on footer "Taxa de serviço desabilitada Encerrar conta" at bounding box center [208, 167] width 117 height 39
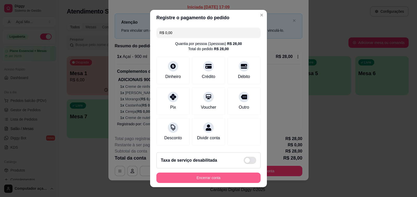
click at [249, 178] on button "Encerrar conta" at bounding box center [208, 178] width 104 height 10
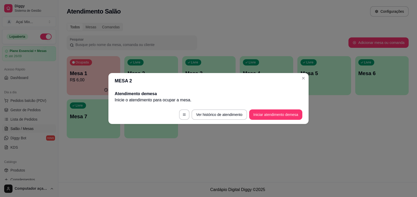
scroll to position [0, 0]
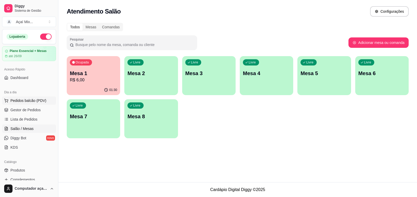
click at [39, 97] on button "Pedidos balcão (PDV)" at bounding box center [29, 101] width 54 height 8
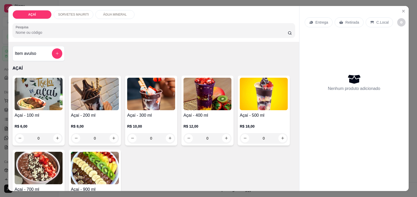
click at [318, 20] on p "Entrega" at bounding box center [321, 22] width 13 height 5
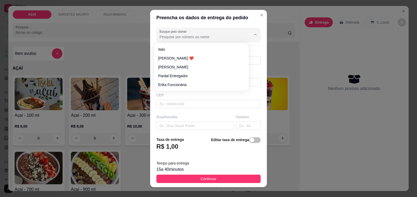
click at [196, 35] on input "Busque pelo cliente" at bounding box center [200, 36] width 83 height 5
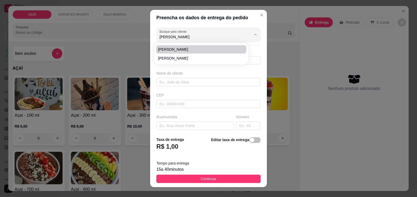
click at [196, 46] on li "[PERSON_NAME]" at bounding box center [201, 49] width 90 height 8
type input "[PERSON_NAME]"
type input "88927829"
type input "[PERSON_NAME]"
type input "57520000000"
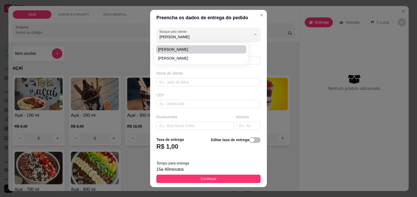
type input "na [GEOGRAPHIC_DATA]"
type input "191"
type input "pra entregar aq no loteamento de [PERSON_NAME]"
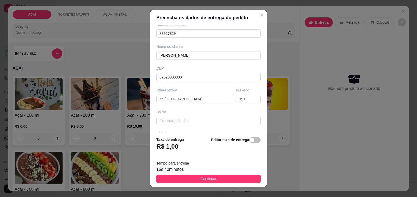
scroll to position [65, 0]
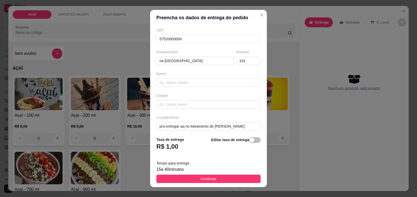
type input "[PERSON_NAME]"
drag, startPoint x: 248, startPoint y: 174, endPoint x: 250, endPoint y: 169, distance: 5.0
click at [249, 172] on footer "Taxa de entrega R$ 1,00 Editar taxa de entrega Tempo para entrega 15 a 40 minut…" at bounding box center [208, 160] width 117 height 55
click at [250, 179] on button "Continuar" at bounding box center [208, 179] width 104 height 8
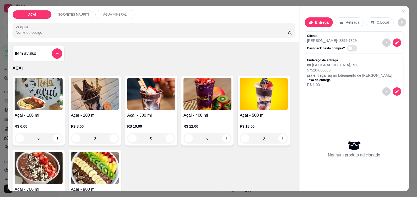
click at [201, 109] on div "Açaí - 400 ml R$ 12,00 0" at bounding box center [207, 111] width 52 height 70
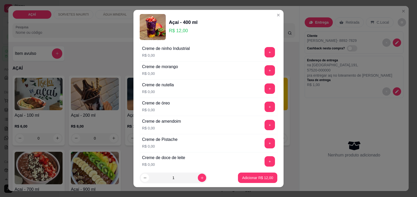
scroll to position [130, 0]
click at [265, 105] on button "+" at bounding box center [270, 107] width 10 height 10
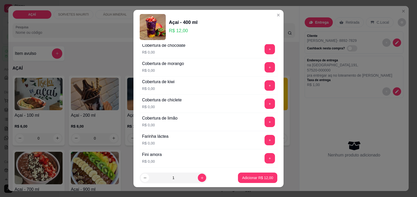
scroll to position [358, 0]
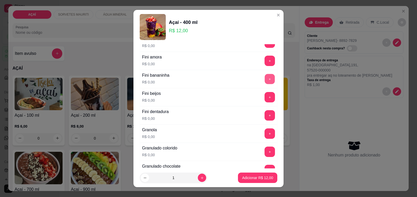
click at [265, 84] on button "+" at bounding box center [270, 79] width 10 height 10
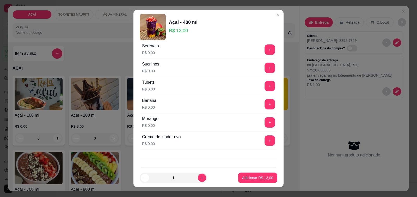
scroll to position [668, 0]
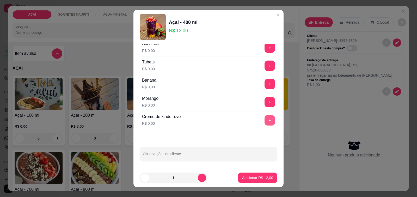
click at [264, 119] on button "+" at bounding box center [269, 120] width 10 height 10
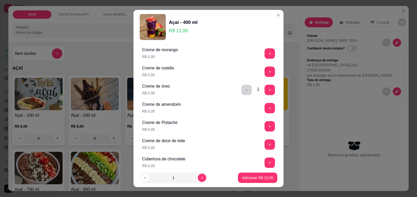
scroll to position [114, 0]
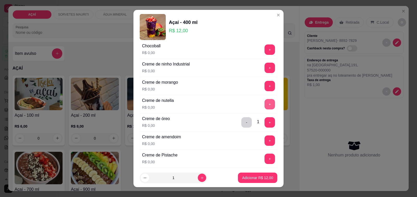
click at [264, 106] on button "+" at bounding box center [269, 104] width 10 height 10
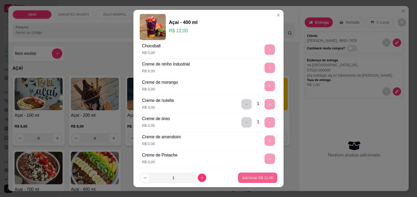
click at [260, 178] on p "Adicionar R$ 12,00" at bounding box center [257, 178] width 31 height 5
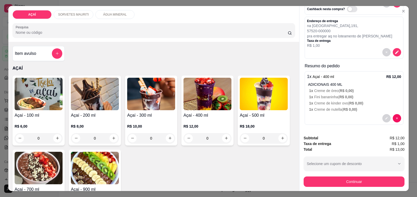
scroll to position [40, 0]
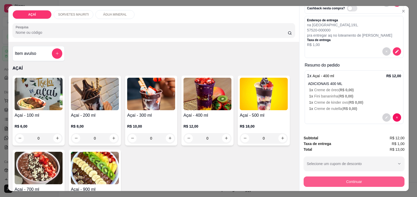
click at [343, 180] on button "Continuar" at bounding box center [353, 182] width 101 height 10
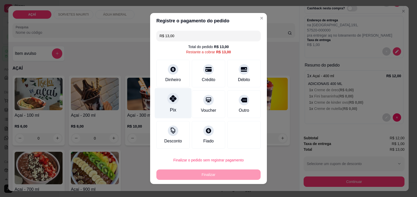
click at [170, 101] on icon at bounding box center [173, 98] width 7 height 7
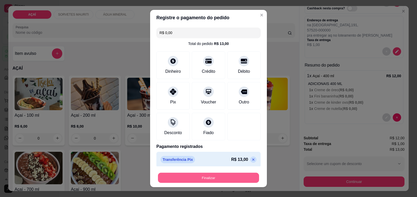
click at [211, 177] on button "Finalizar" at bounding box center [208, 178] width 101 height 10
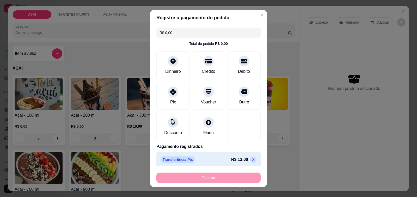
type input "-R$ 13,00"
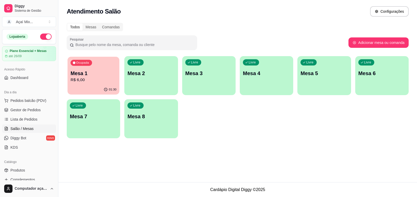
click at [108, 81] on p "R$ 6,00" at bounding box center [94, 80] width 46 height 6
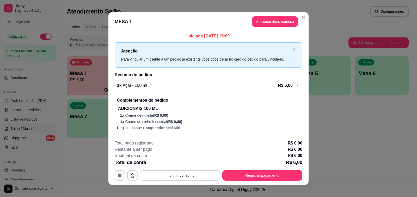
click at [296, 84] on icon at bounding box center [298, 86] width 4 height 4
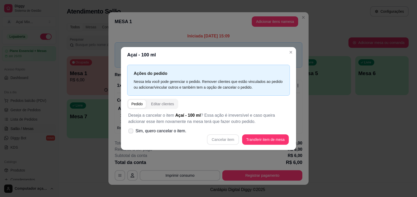
click at [157, 131] on span "Sim, quero cancelar o item." at bounding box center [160, 131] width 51 height 6
click at [131, 132] on input "Sim, quero cancelar o item." at bounding box center [129, 133] width 3 height 3
checkbox input "true"
click at [223, 137] on button "Cancelar item" at bounding box center [222, 140] width 31 height 10
